Goal: Find specific page/section: Find specific page/section

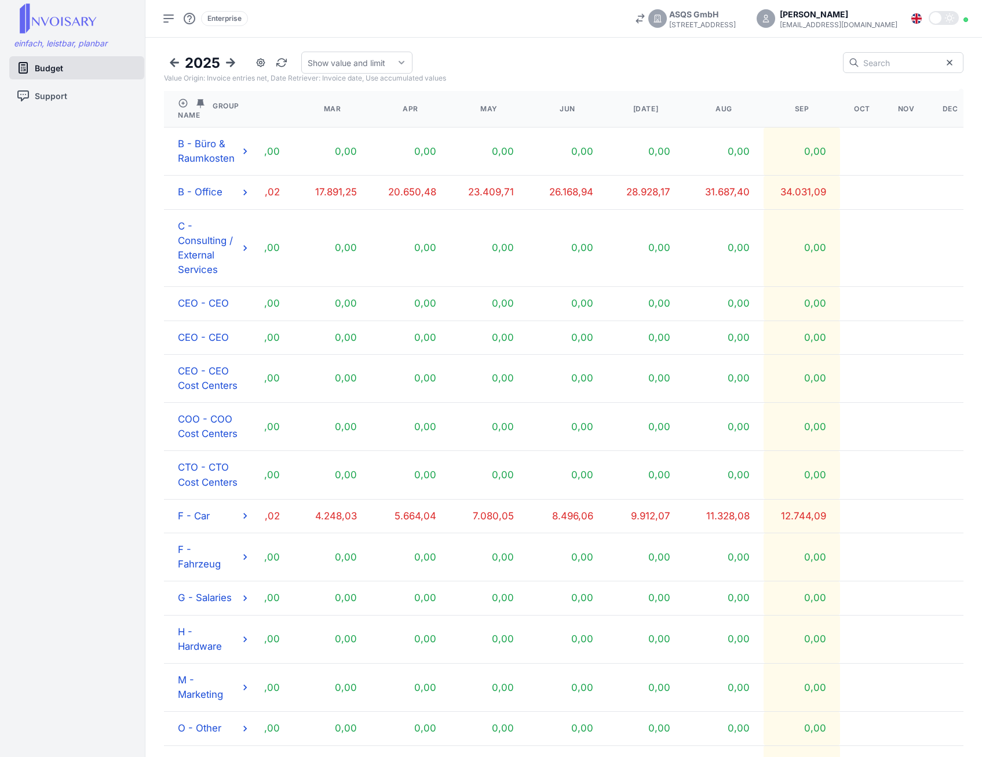
click at [407, 62] on icon at bounding box center [402, 63] width 12 height 12
click at [170, 23] on icon at bounding box center [169, 19] width 14 height 14
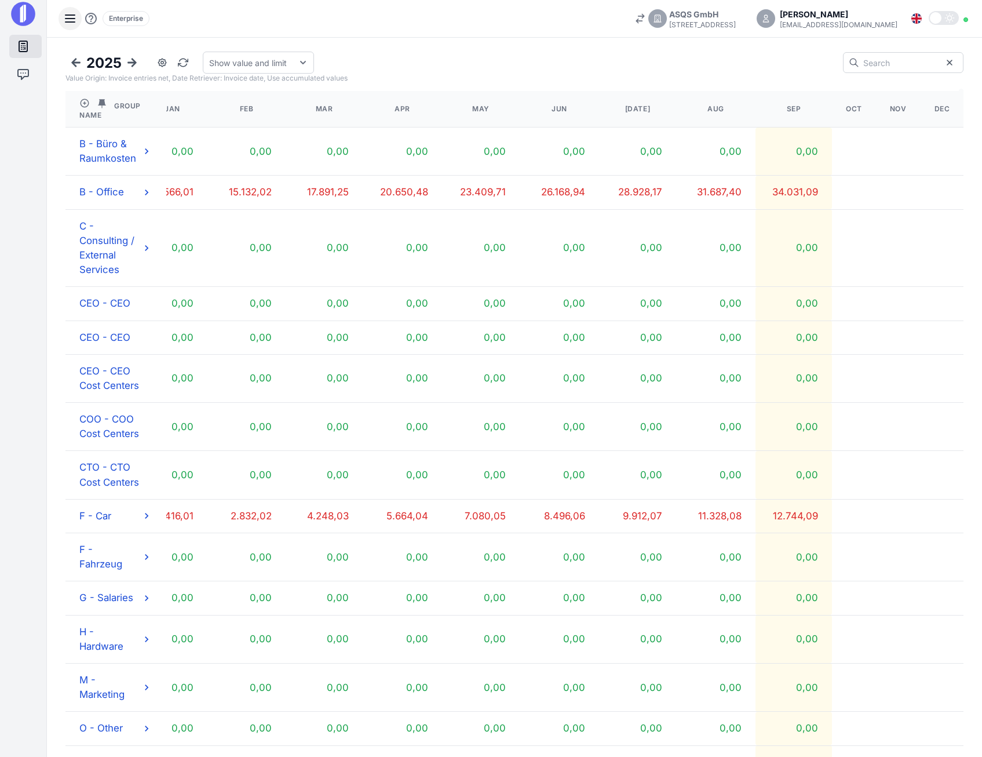
scroll to position [0, 98]
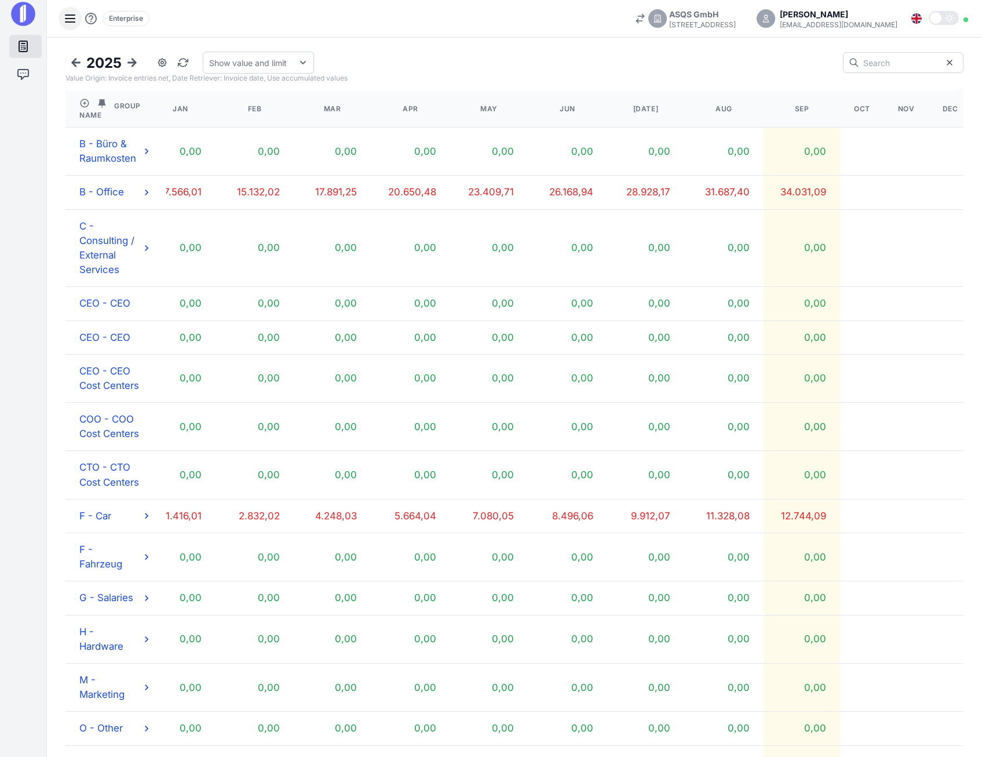
click at [74, 16] on icon at bounding box center [70, 19] width 14 height 14
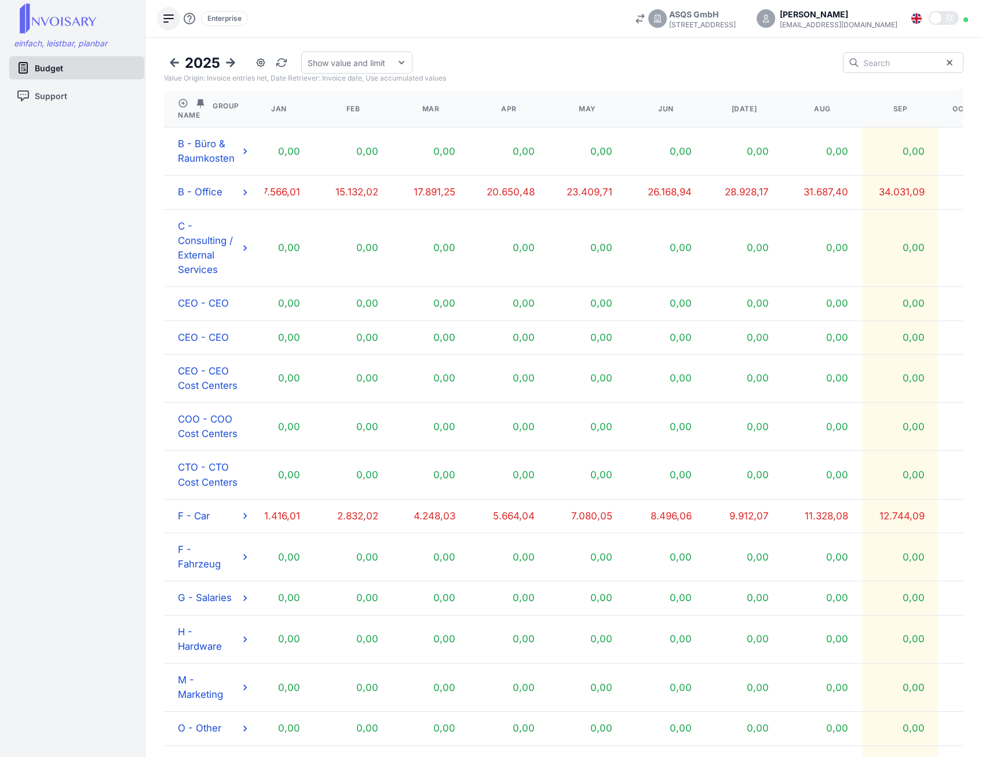
click at [48, 74] on span "Budget" at bounding box center [49, 68] width 28 height 12
click at [884, 16] on div "[PERSON_NAME]" at bounding box center [839, 14] width 118 height 12
click at [736, 17] on div "ASQS GmbH" at bounding box center [702, 14] width 67 height 12
click at [721, 105] on div "[STREET_ADDRESS]" at bounding box center [695, 105] width 74 height 9
